Goal: Use online tool/utility: Utilize a website feature to perform a specific function

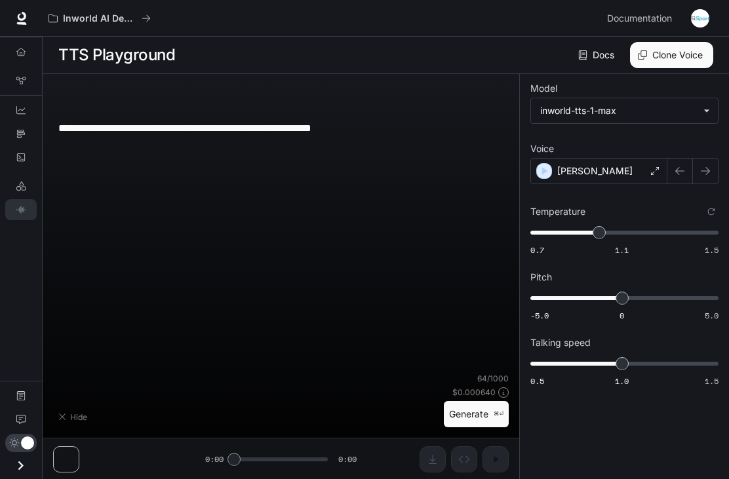
type input "*"
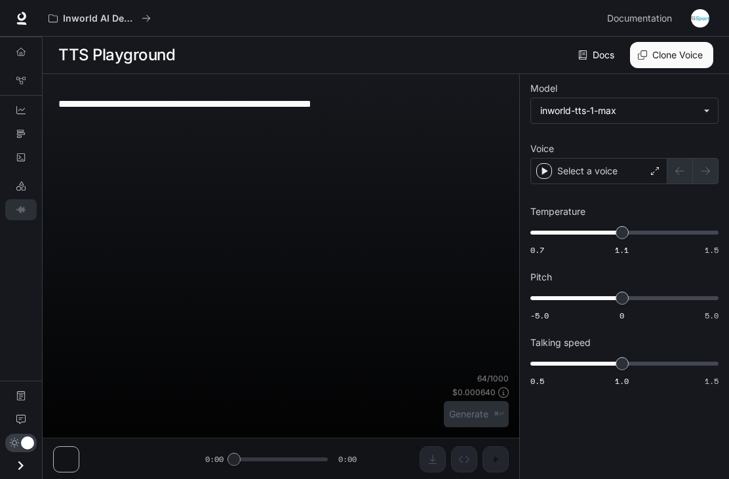
type input "*"
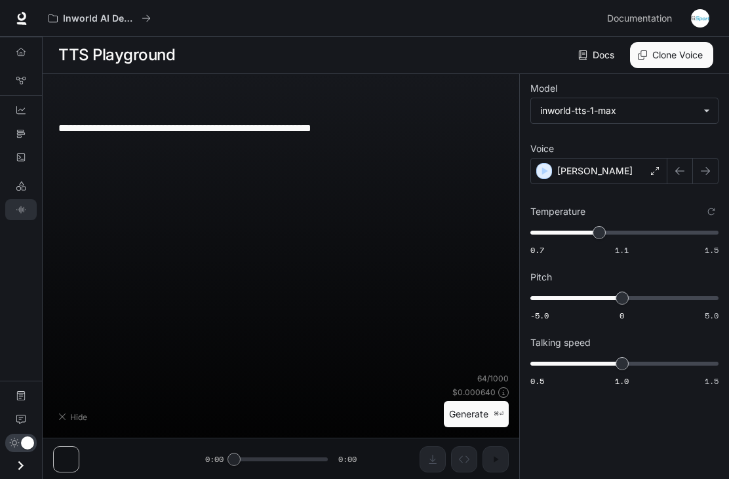
type input "*"
